Goal: Information Seeking & Learning: Find contact information

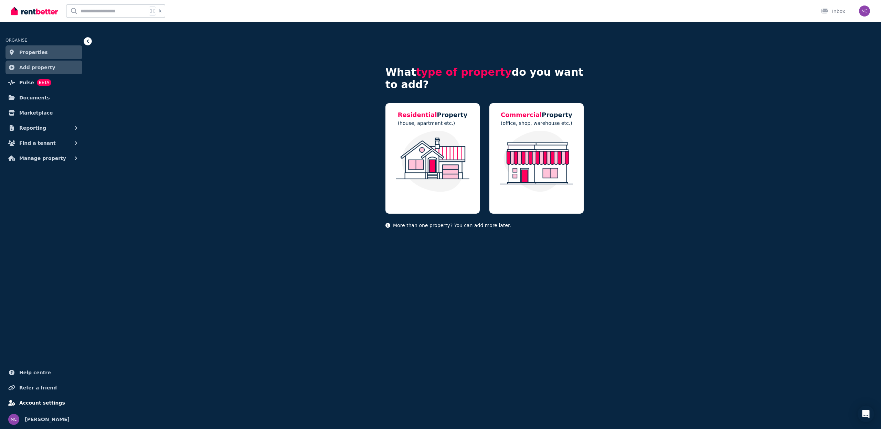
click at [51, 403] on span "Account settings" at bounding box center [42, 403] width 46 height 8
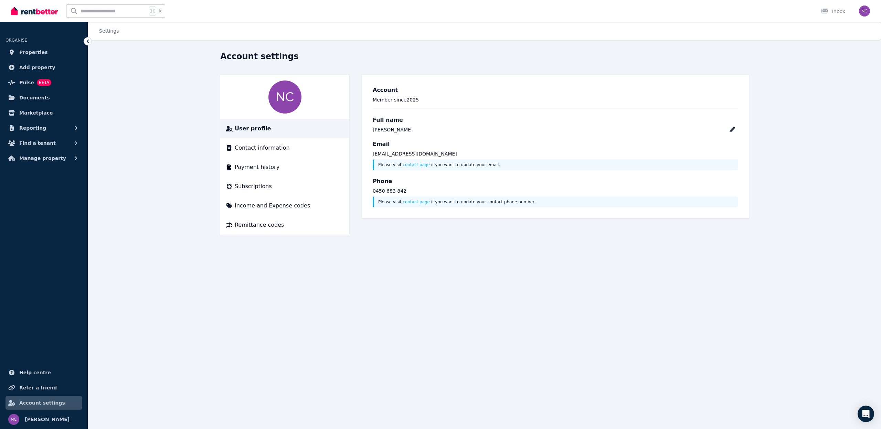
click at [250, 128] on span "User profile" at bounding box center [253, 129] width 36 height 8
click at [264, 168] on span "Payment history" at bounding box center [257, 167] width 45 height 8
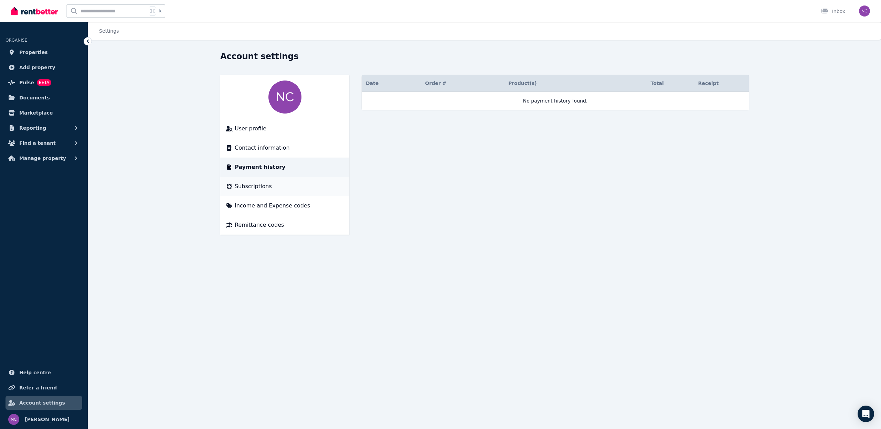
click at [253, 186] on span "Subscriptions" at bounding box center [253, 186] width 37 height 8
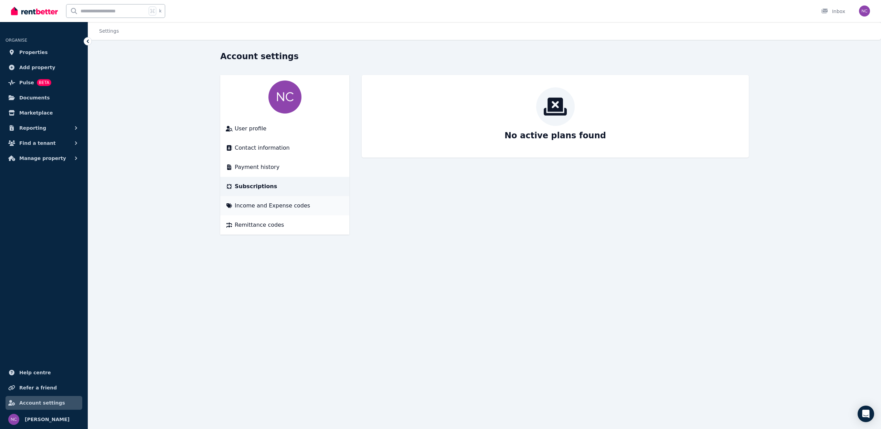
click at [257, 207] on span "Income and Expense codes" at bounding box center [272, 206] width 75 height 8
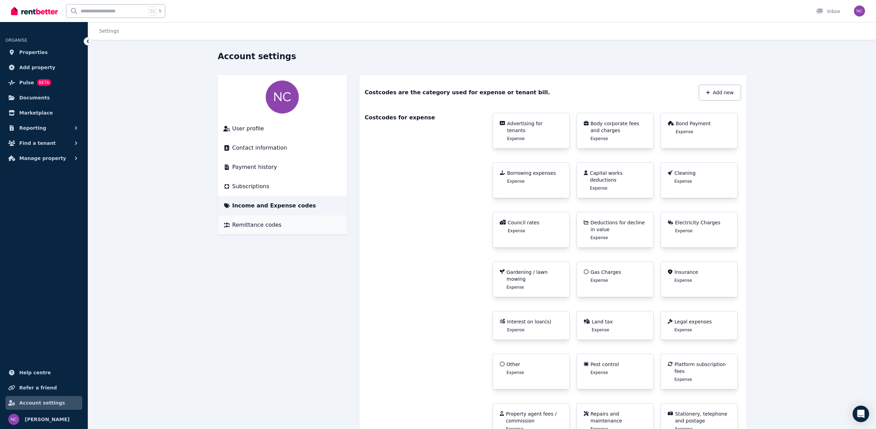
click at [254, 224] on span "Remittance codes" at bounding box center [256, 225] width 49 height 8
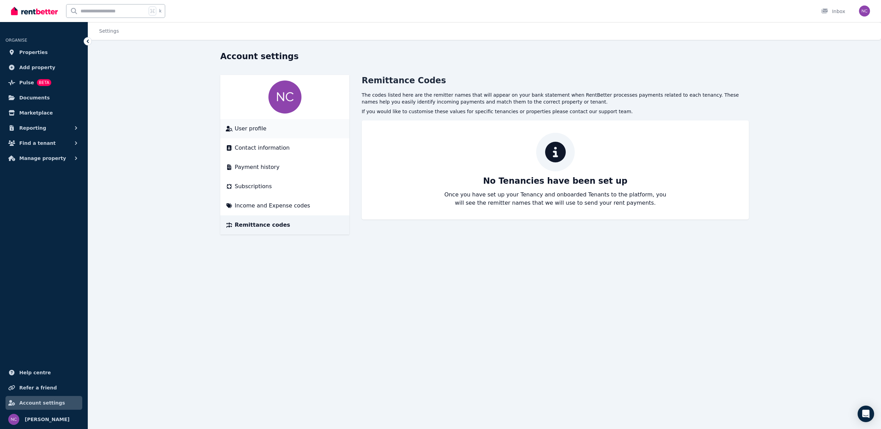
click at [247, 130] on span "User profile" at bounding box center [251, 129] width 32 height 8
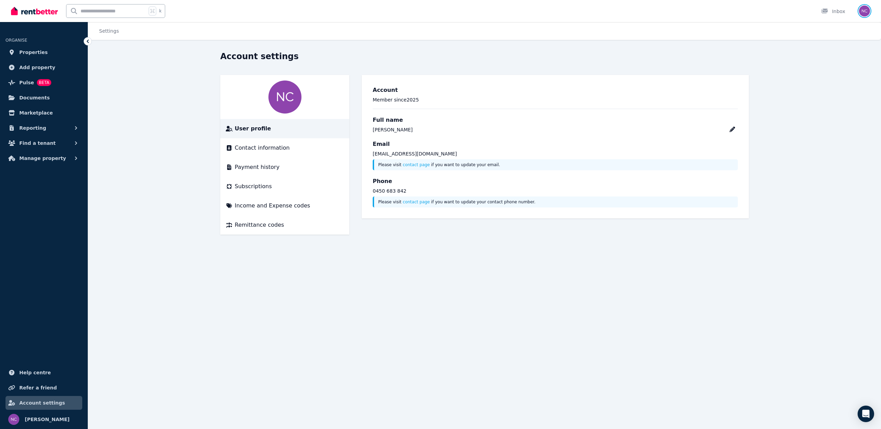
click at [866, 11] on img "button" at bounding box center [864, 11] width 11 height 11
click at [829, 65] on link "Account" at bounding box center [825, 66] width 42 height 12
click at [828, 49] on link "Billing" at bounding box center [822, 50] width 37 height 12
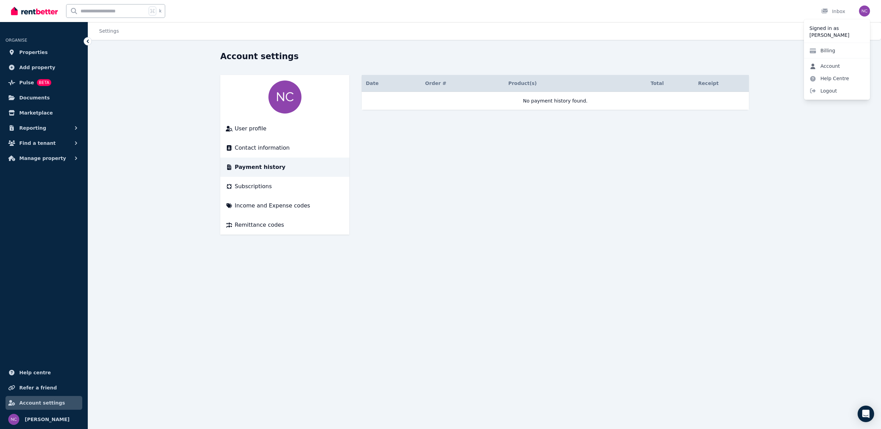
click at [823, 66] on link "Account" at bounding box center [825, 66] width 42 height 12
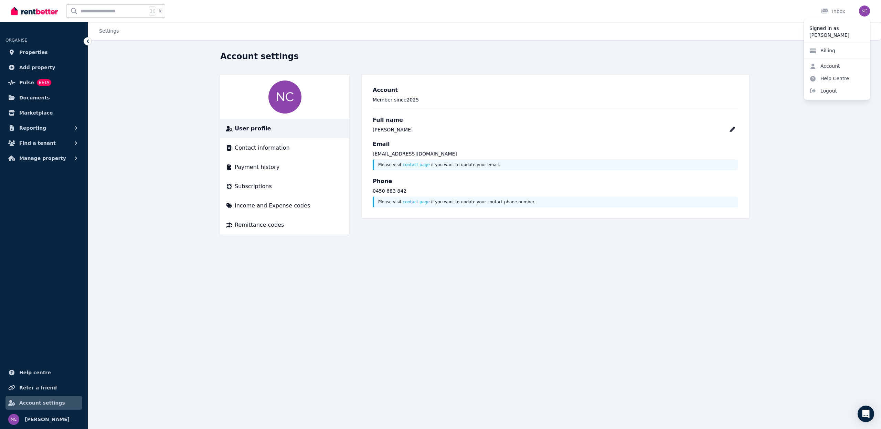
click at [823, 30] on p "Signed in as" at bounding box center [837, 28] width 55 height 7
click at [828, 76] on link "Help Centre" at bounding box center [829, 78] width 51 height 12
click at [250, 128] on span "User profile" at bounding box center [253, 129] width 36 height 8
click at [122, 16] on input "text" at bounding box center [106, 10] width 80 height 13
click at [40, 417] on span "[PERSON_NAME]" at bounding box center [47, 420] width 45 height 8
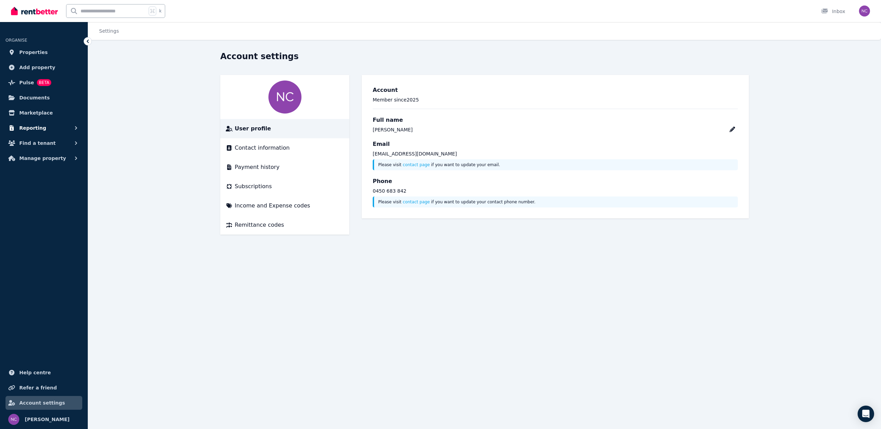
click at [49, 125] on button "Reporting" at bounding box center [44, 128] width 77 height 14
click at [49, 126] on button "Reporting" at bounding box center [44, 128] width 77 height 14
click at [38, 51] on span "Properties" at bounding box center [33, 52] width 29 height 8
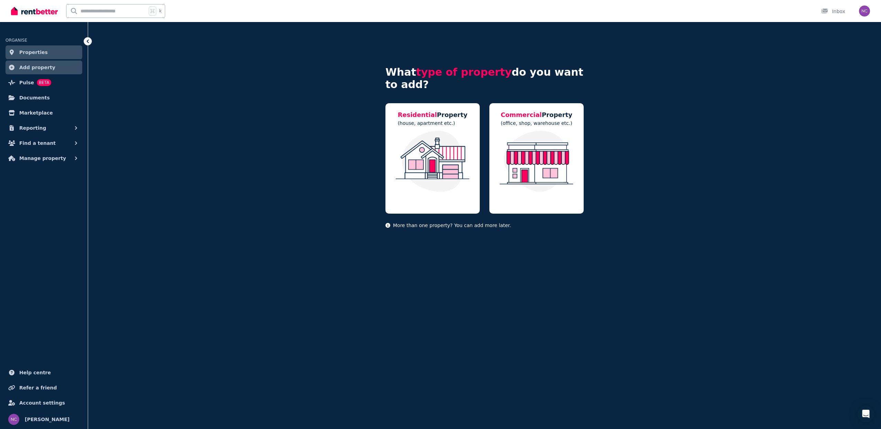
click at [38, 13] on img at bounding box center [34, 11] width 47 height 10
click at [862, 9] on img "button" at bounding box center [864, 11] width 11 height 11
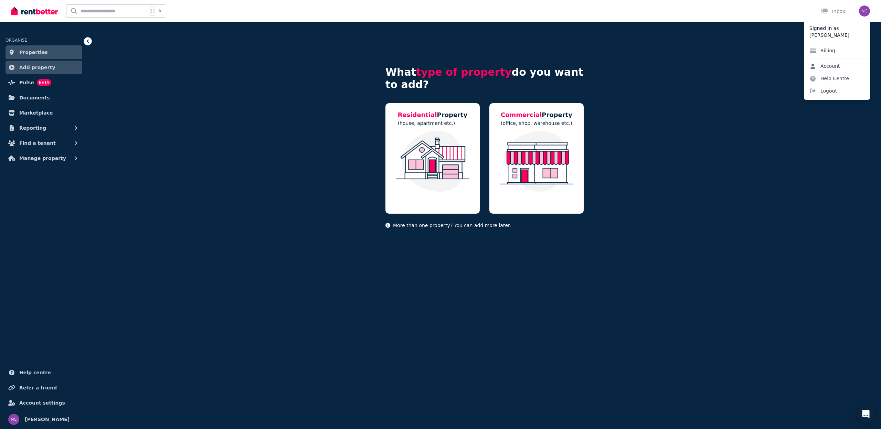
click at [827, 66] on link "Account" at bounding box center [825, 66] width 42 height 12
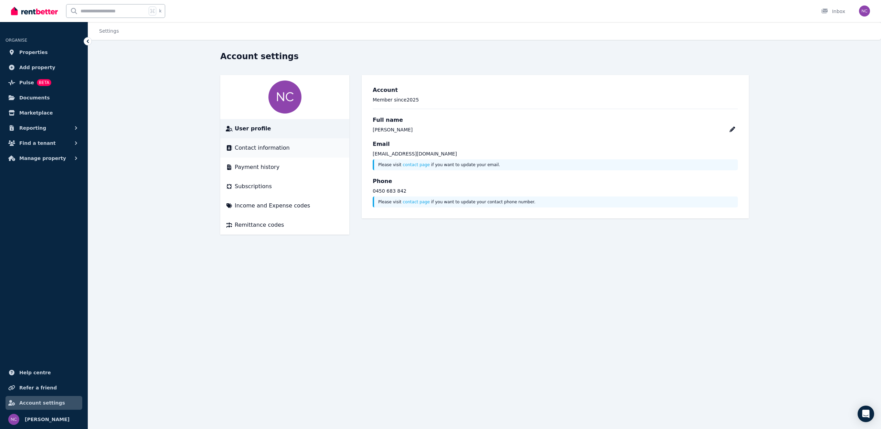
click at [266, 148] on span "Contact information" at bounding box center [262, 148] width 55 height 8
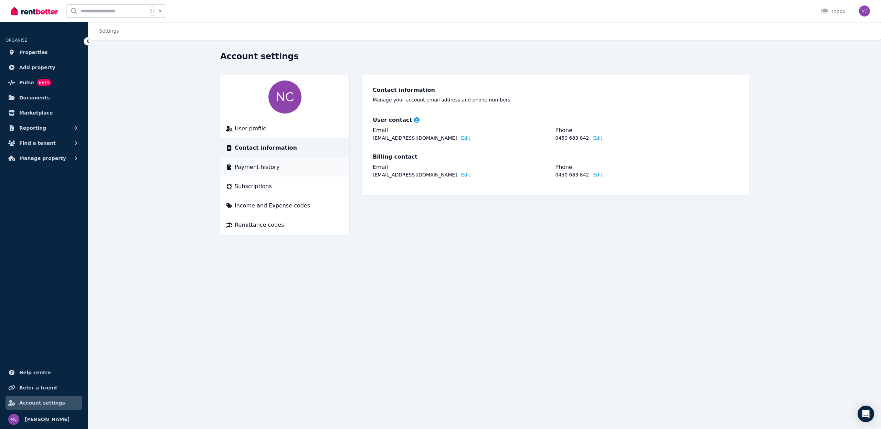
click at [264, 170] on span "Payment history" at bounding box center [257, 167] width 45 height 8
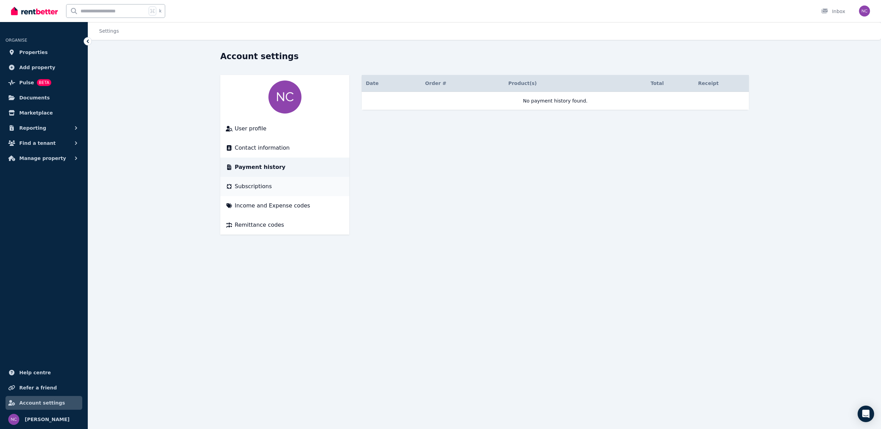
click at [265, 186] on span "Subscriptions" at bounding box center [253, 186] width 37 height 8
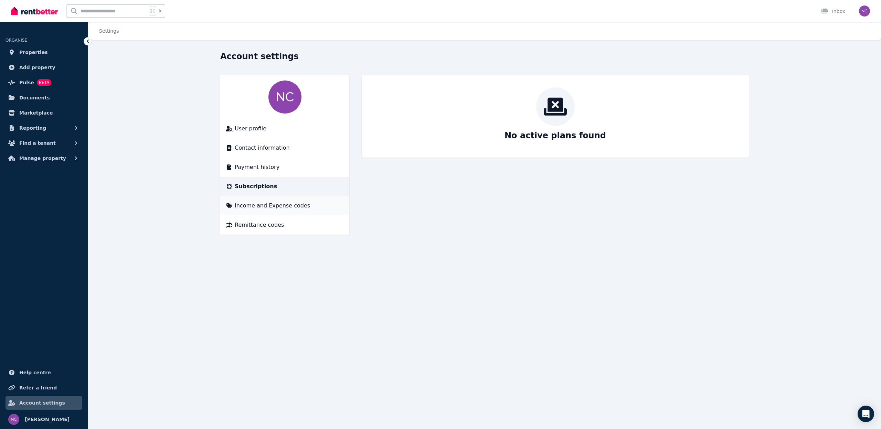
click at [271, 203] on span "Income and Expense codes" at bounding box center [272, 206] width 75 height 8
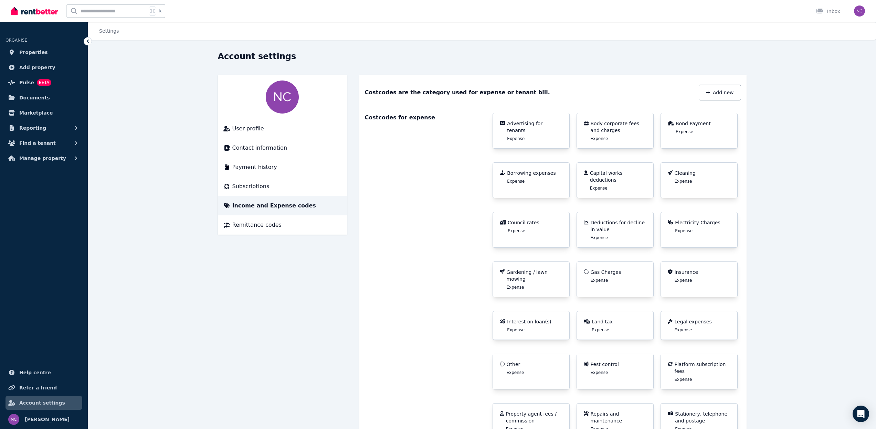
click at [111, 8] on input "text" at bounding box center [106, 10] width 80 height 13
click at [253, 226] on span "Remittance codes" at bounding box center [256, 225] width 49 height 8
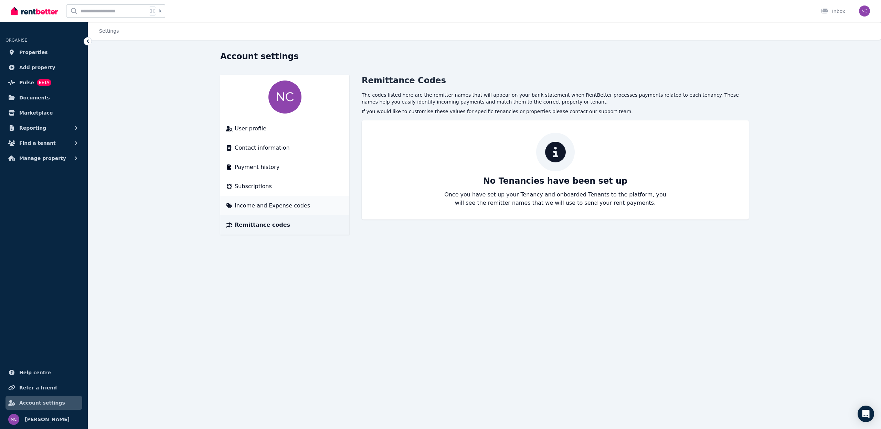
click at [267, 206] on span "Income and Expense codes" at bounding box center [272, 206] width 75 height 8
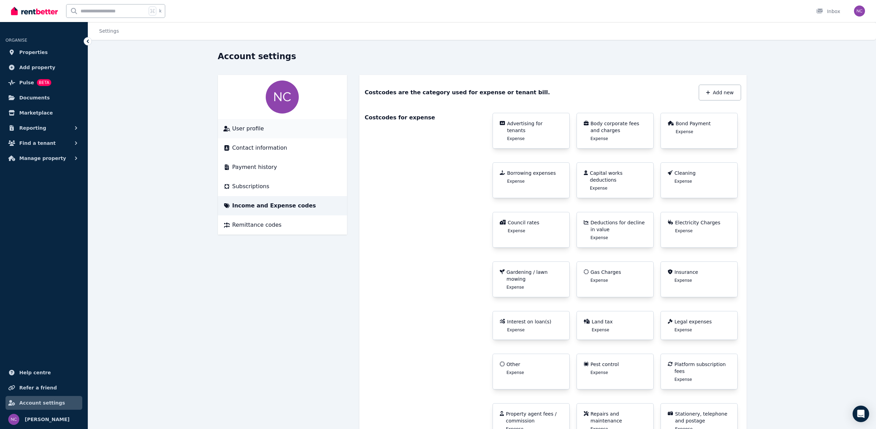
click at [251, 128] on span "User profile" at bounding box center [248, 129] width 32 height 8
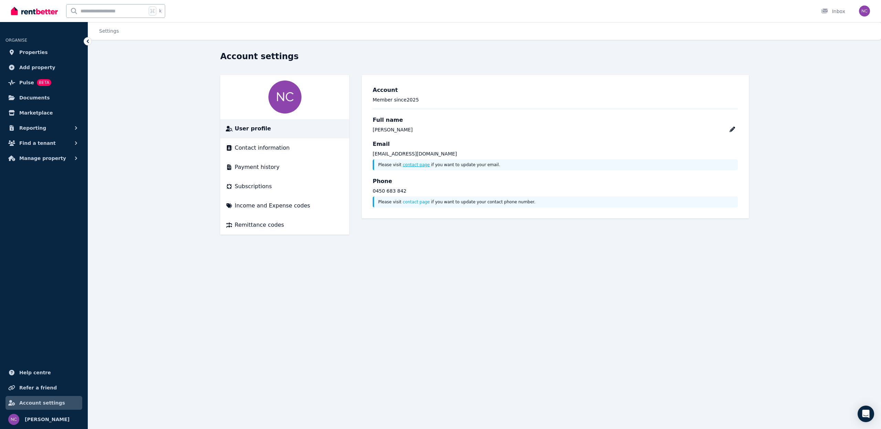
click at [417, 164] on link "contact page" at bounding box center [416, 165] width 27 height 5
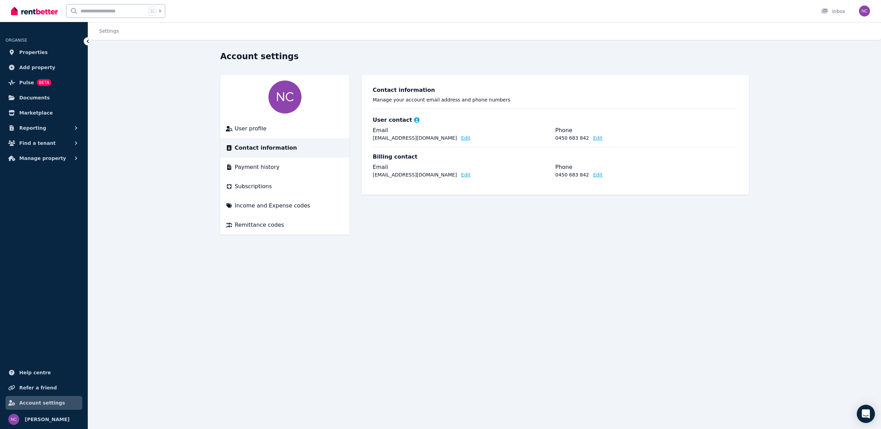
click at [869, 412] on icon "Open Intercom Messenger" at bounding box center [866, 414] width 8 height 9
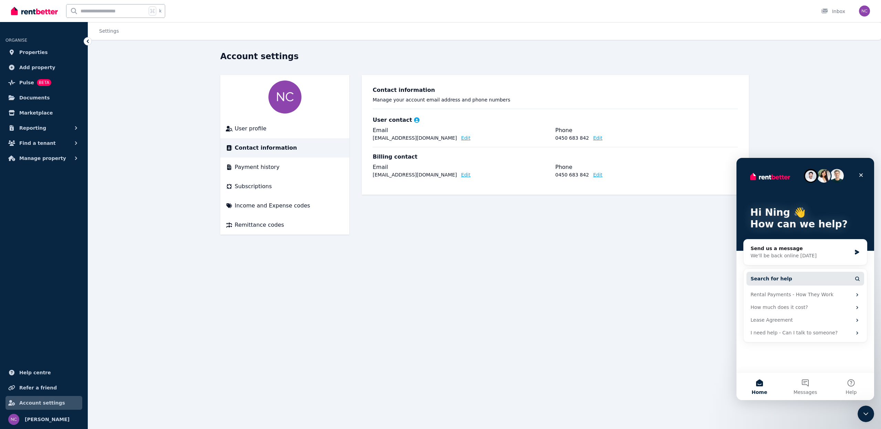
click at [855, 276] on icon "Intercom messenger" at bounding box center [858, 279] width 6 height 6
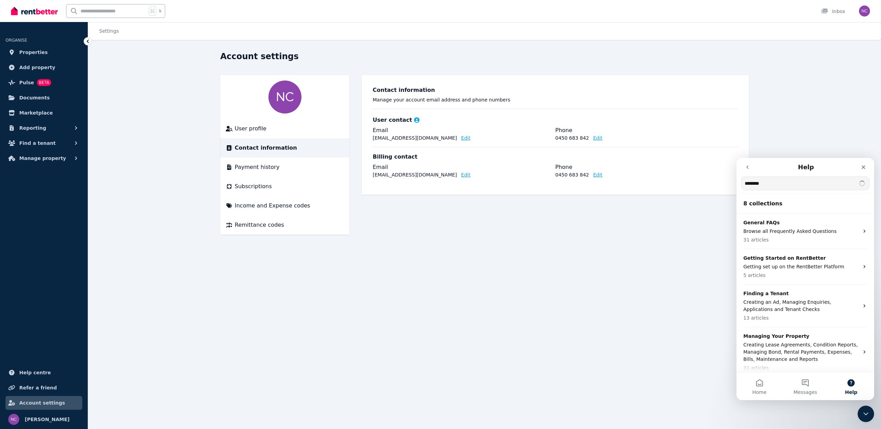
type input "********"
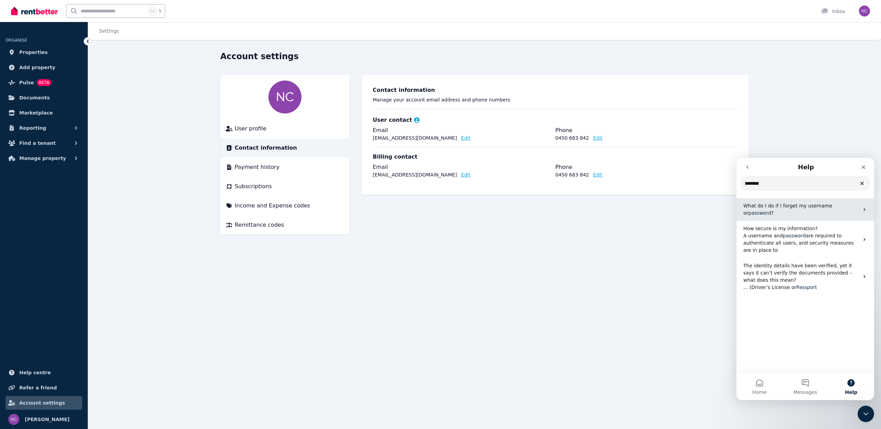
click at [776, 205] on span "What do I do if I forget my username or" at bounding box center [788, 209] width 89 height 13
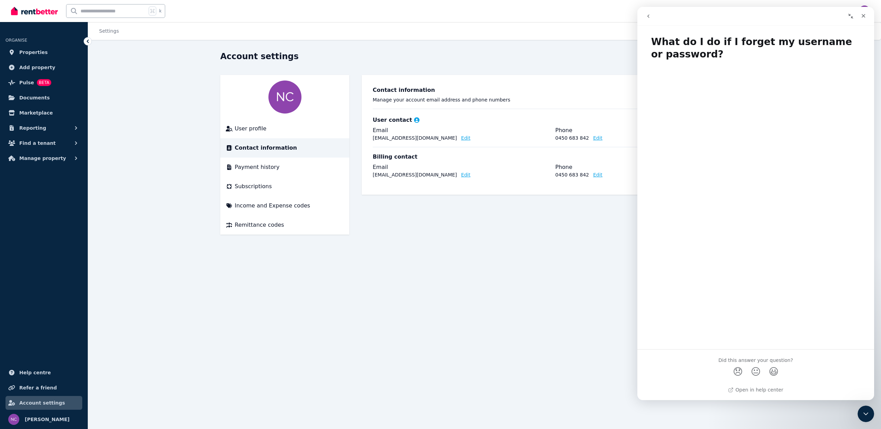
click at [648, 17] on icon "go back" at bounding box center [649, 15] width 2 height 3
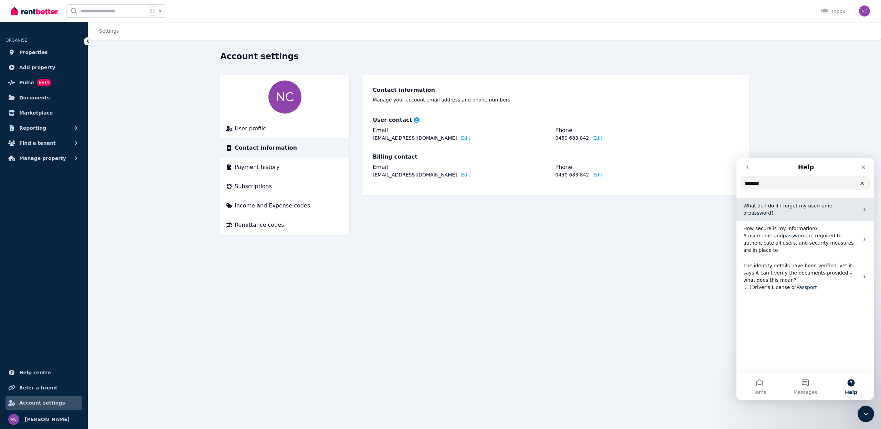
click at [778, 208] on span "What do I do if I forget my username or" at bounding box center [788, 209] width 89 height 13
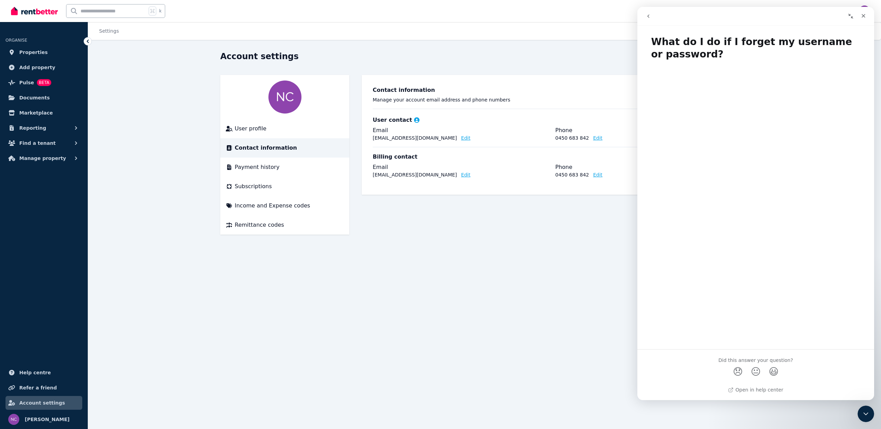
click at [555, 29] on div "Settings" at bounding box center [484, 31] width 793 height 18
click at [86, 14] on input "text" at bounding box center [106, 10] width 80 height 13
click at [40, 425] on link "Your profile [PERSON_NAME]" at bounding box center [44, 419] width 88 height 19
